Goal: Obtain resource: Download file/media

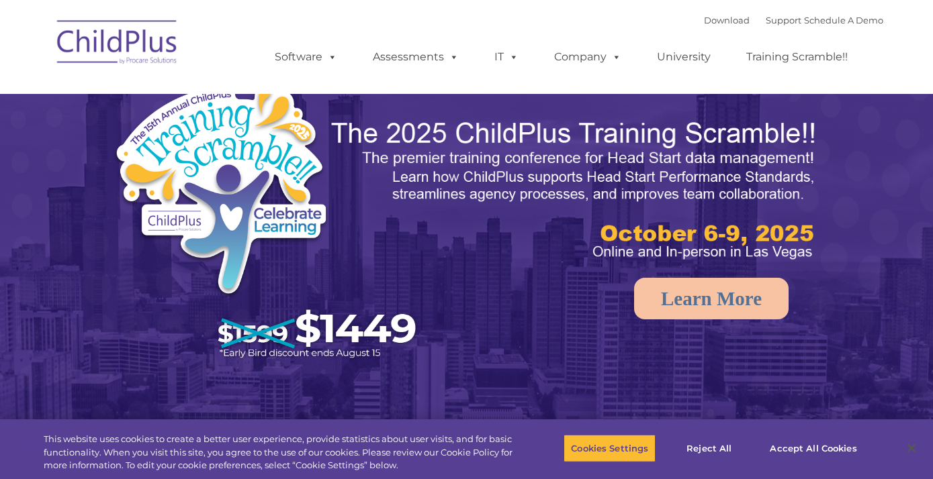
select select "MEDIUM"
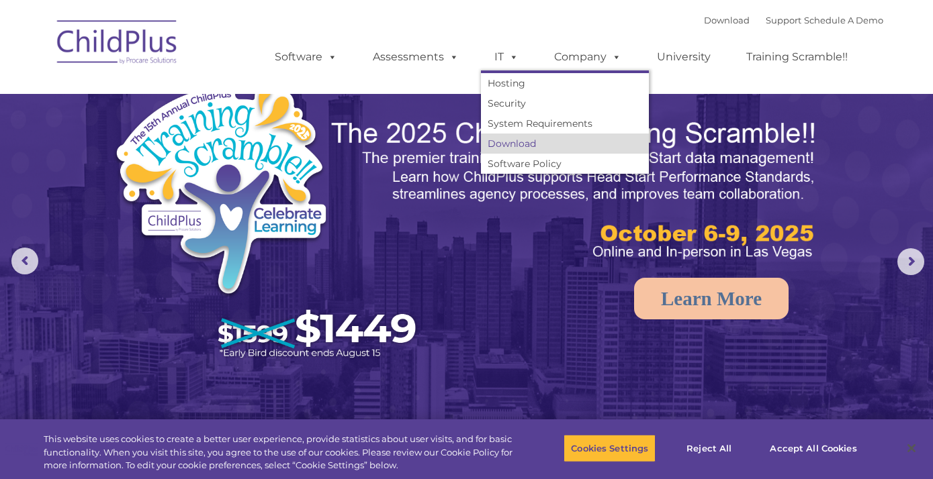
click at [507, 152] on link "Download" at bounding box center [565, 144] width 168 height 20
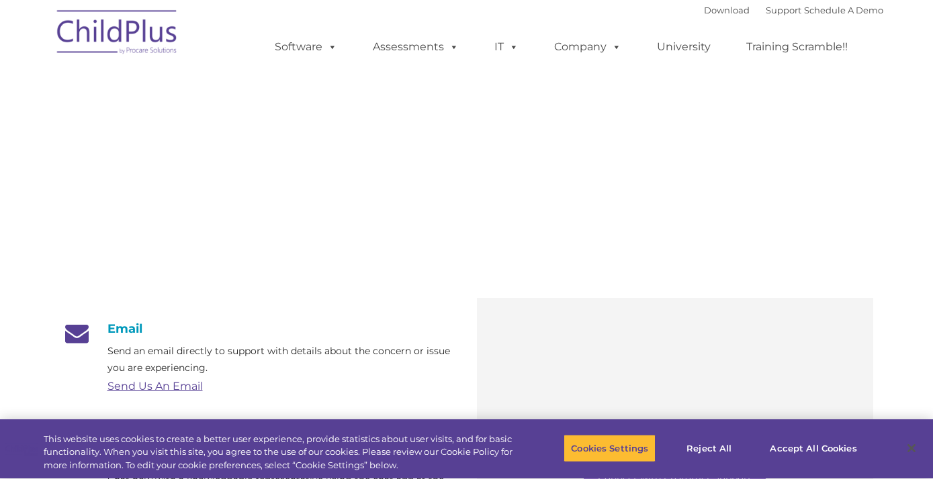
click at [525, 435] on p "To begin a LiveSupport session, please visit Splashtop’s website , and this sma…" at bounding box center [674, 397] width 349 height 81
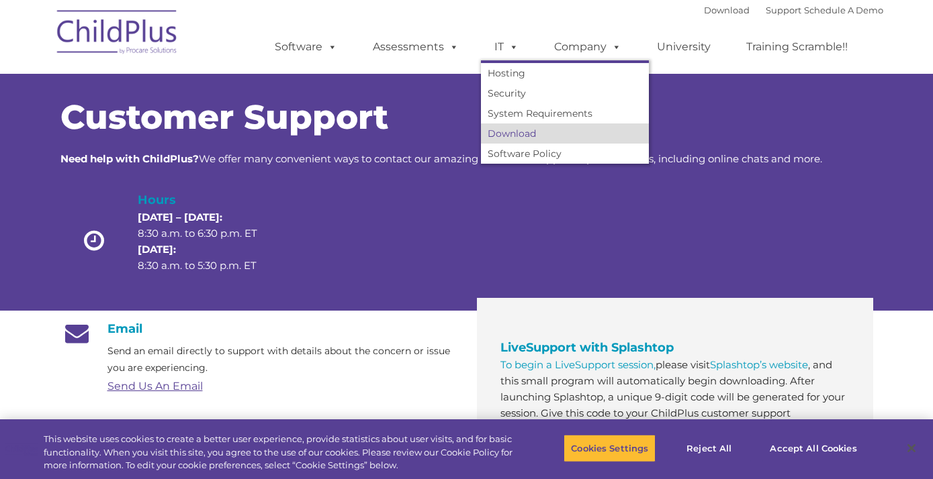
click at [526, 140] on link "Download" at bounding box center [565, 134] width 168 height 20
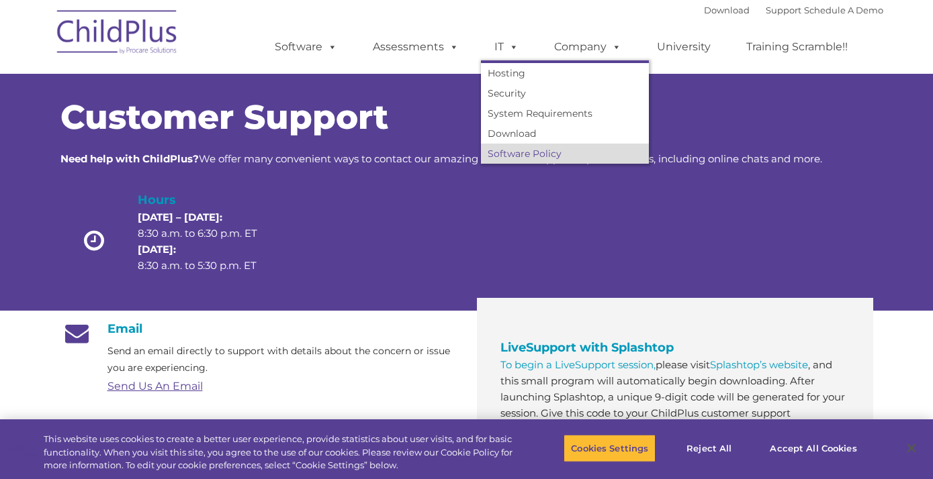
click at [511, 160] on link "Software Policy" at bounding box center [565, 154] width 168 height 20
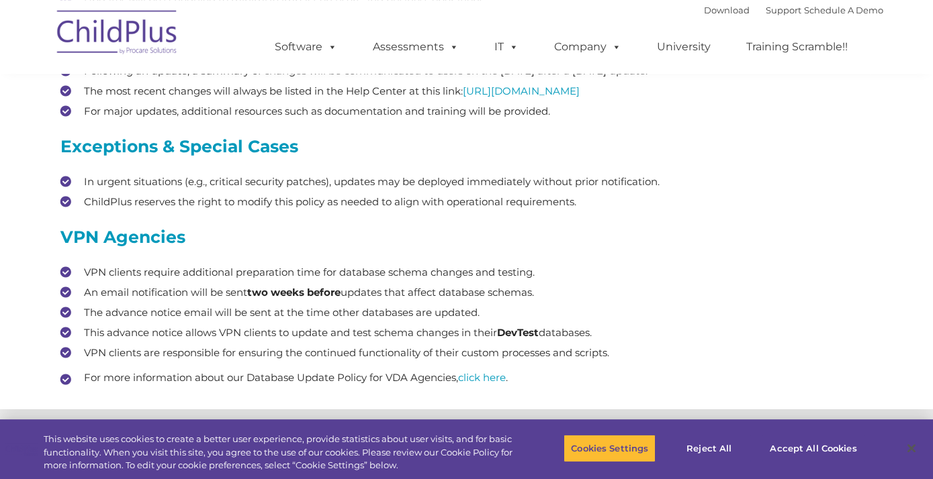
scroll to position [660, 0]
